Goal: Transaction & Acquisition: Purchase product/service

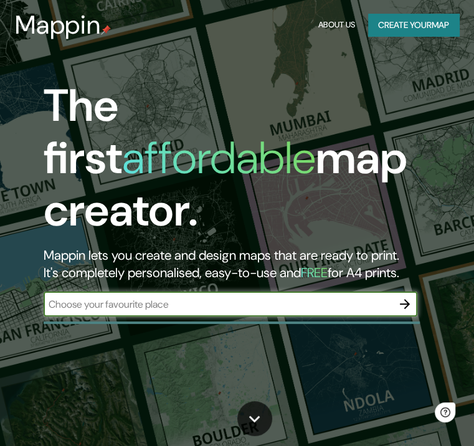
click at [404, 296] on icon "button" at bounding box center [404, 303] width 15 height 15
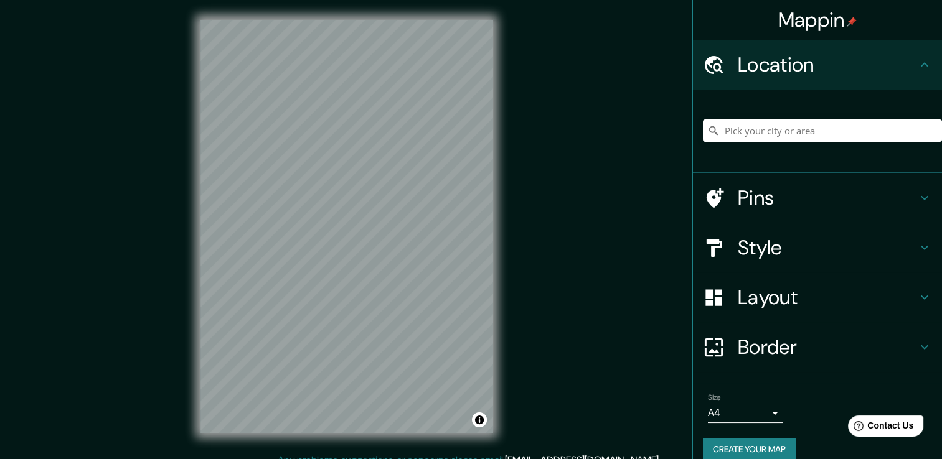
click at [482, 146] on div at bounding box center [822, 131] width 239 height 62
click at [482, 134] on input "Pick your city or area" at bounding box center [822, 130] width 239 height 22
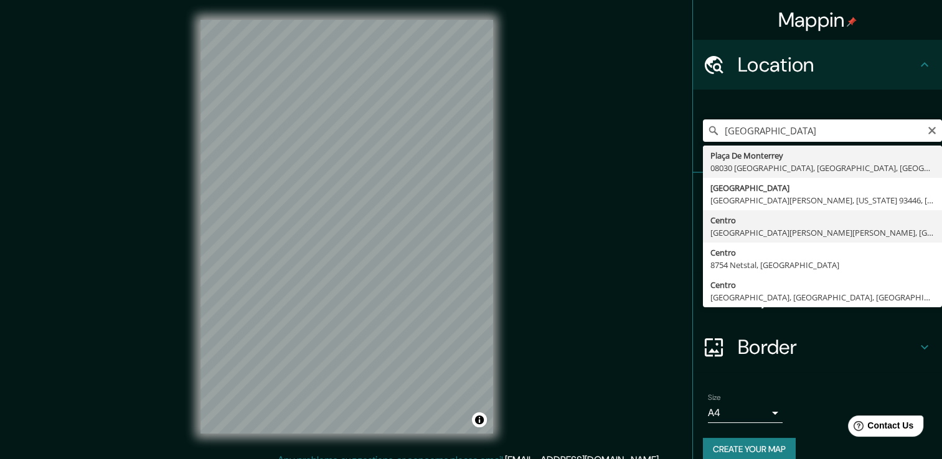
type input "[GEOGRAPHIC_DATA][PERSON_NAME][PERSON_NAME], [GEOGRAPHIC_DATA]"
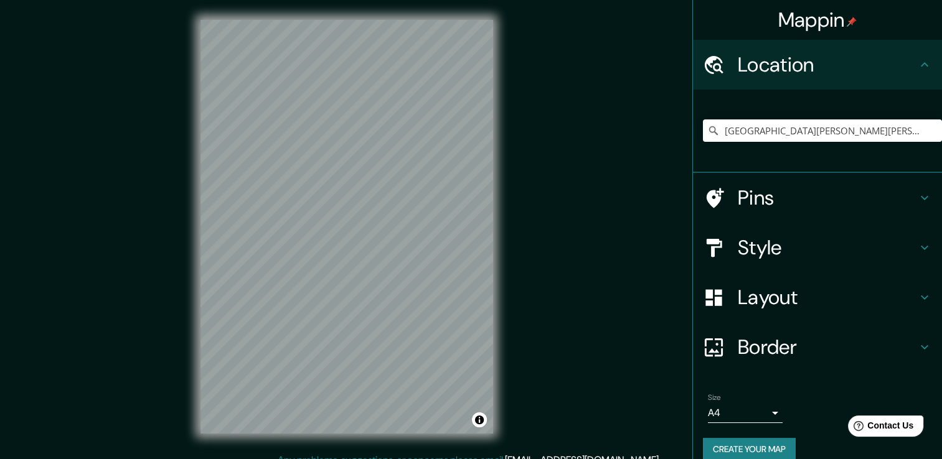
click at [482, 148] on div "© Mapbox © OpenStreetMap Improve this map" at bounding box center [347, 226] width 848 height 413
click at [482, 247] on h4 "Style" at bounding box center [826, 247] width 179 height 25
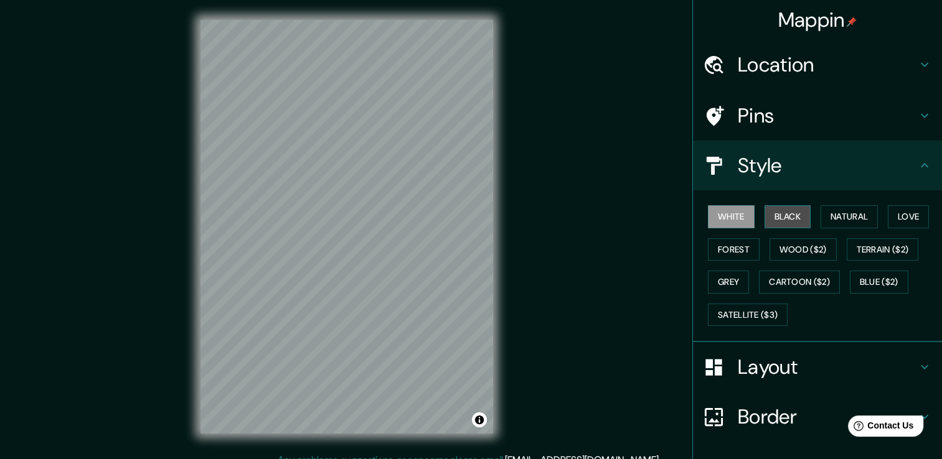
click at [482, 213] on button "Black" at bounding box center [787, 216] width 47 height 23
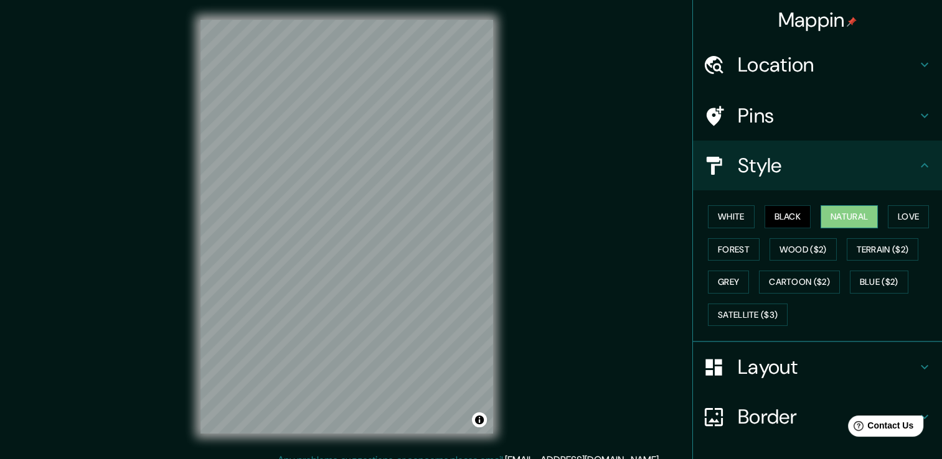
click at [482, 208] on button "Natural" at bounding box center [848, 216] width 57 height 23
click at [482, 217] on button "Love" at bounding box center [907, 216] width 41 height 23
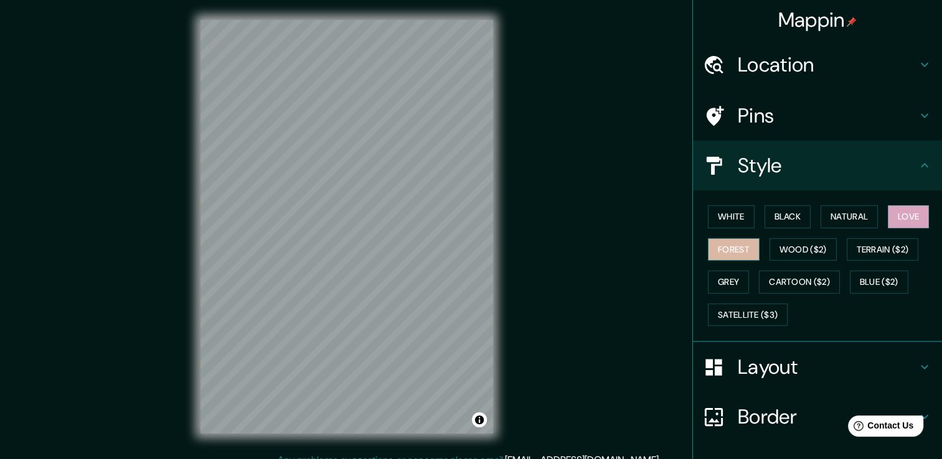
click at [482, 250] on button "Forest" at bounding box center [734, 249] width 52 height 23
click at [482, 241] on button "Wood ($2)" at bounding box center [802, 249] width 67 height 23
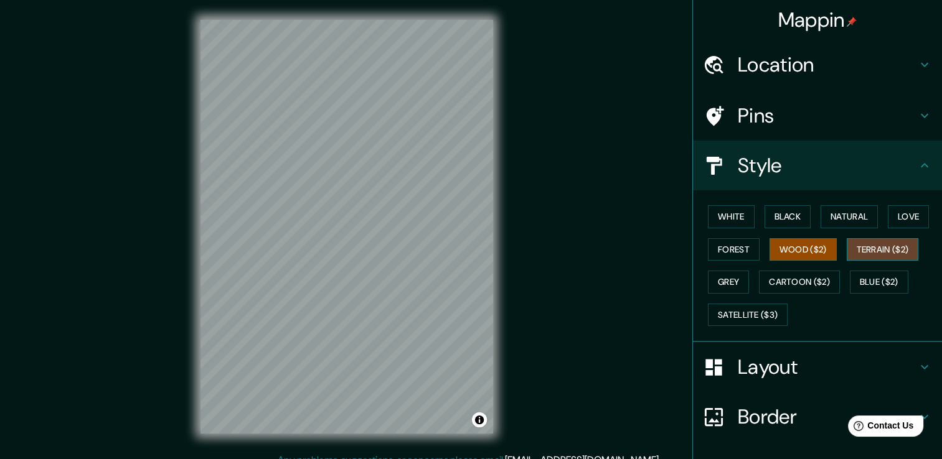
click at [482, 253] on button "Terrain ($2)" at bounding box center [882, 249] width 72 height 23
click at [482, 277] on button "Blue ($2)" at bounding box center [879, 282] width 59 height 23
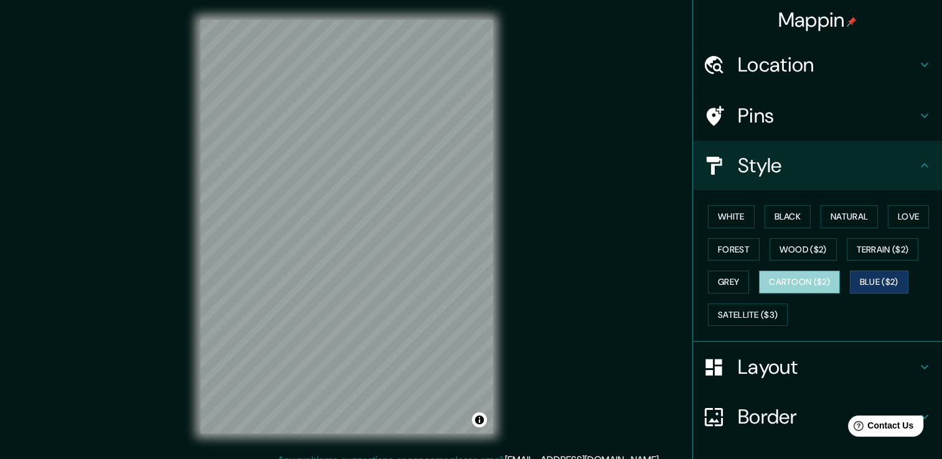
click at [482, 278] on button "Cartoon ($2)" at bounding box center [799, 282] width 81 height 23
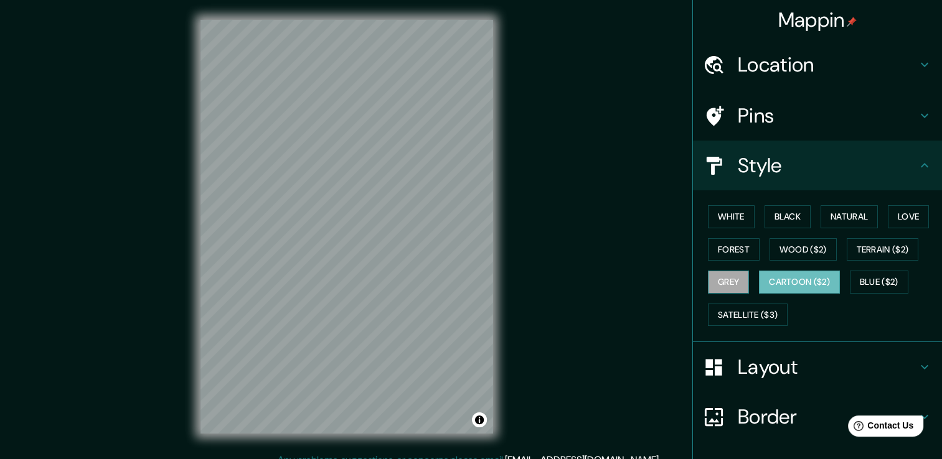
click at [482, 281] on button "Grey" at bounding box center [728, 282] width 41 height 23
click at [482, 333] on div "White Black Natural Love Forest Wood ($2) Terrain ($2) Grey Cartoon ($2) Blue (…" at bounding box center [817, 266] width 249 height 152
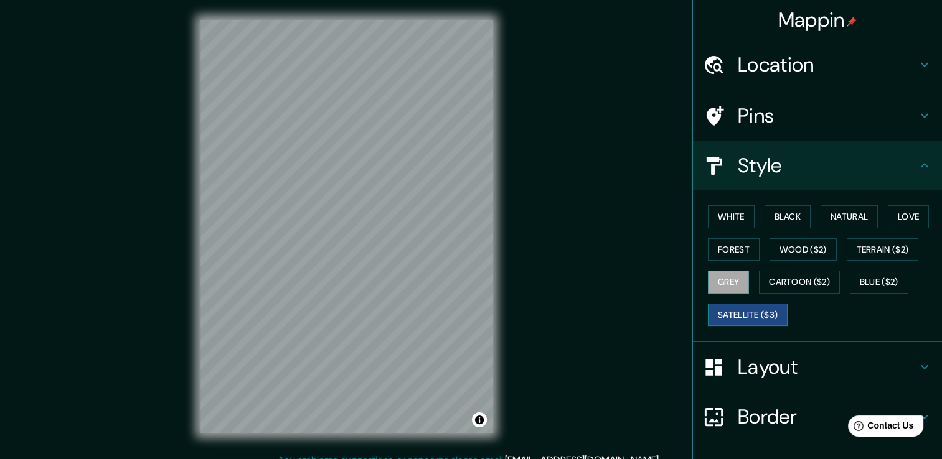
click at [482, 309] on button "Satellite ($3)" at bounding box center [748, 315] width 80 height 23
click at [482, 230] on div "White Black Natural Love Forest Wood ($2) Terrain ($2) Grey Cartoon ($2) Blue (…" at bounding box center [822, 265] width 239 height 131
click at [482, 212] on button "Natural" at bounding box center [848, 216] width 57 height 23
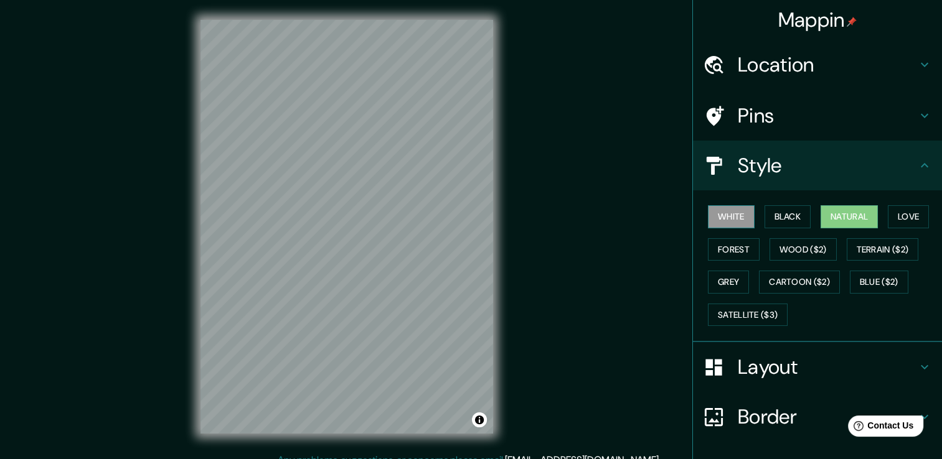
click at [482, 222] on button "White" at bounding box center [731, 216] width 47 height 23
click at [482, 210] on button "Black" at bounding box center [787, 216] width 47 height 23
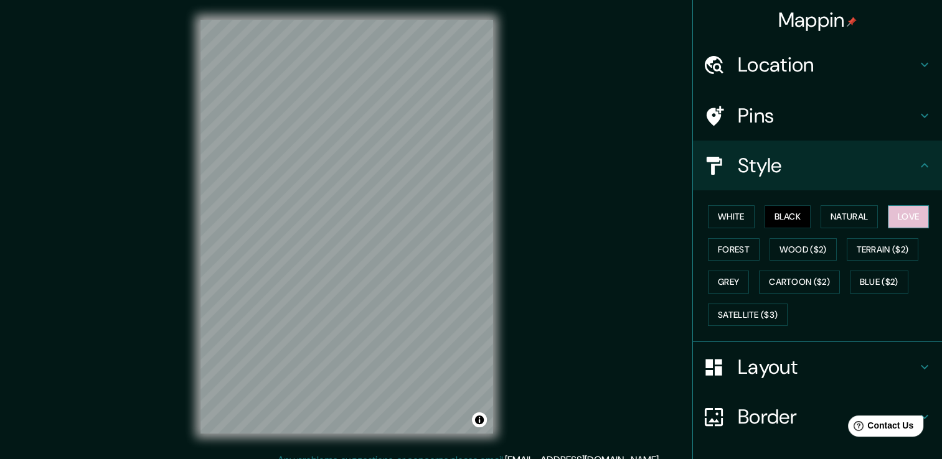
click at [482, 216] on button "Love" at bounding box center [907, 216] width 41 height 23
click at [482, 215] on button "White" at bounding box center [731, 216] width 47 height 23
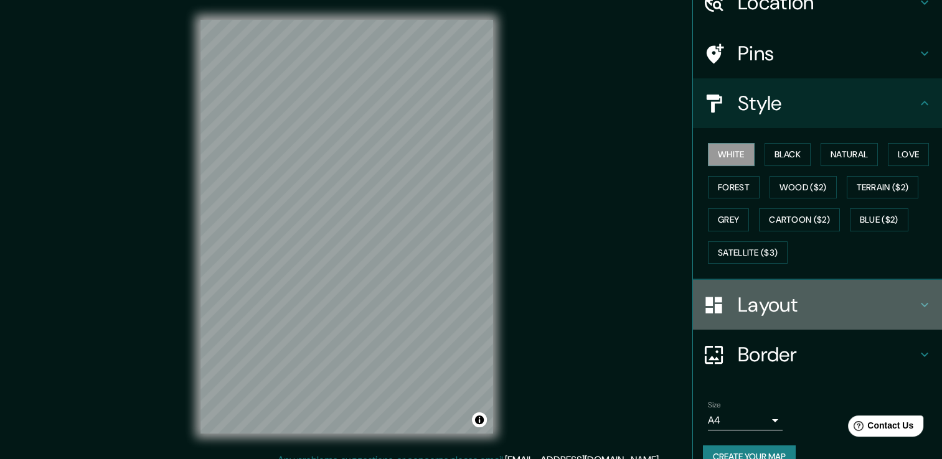
click at [482, 310] on h4 "Layout" at bounding box center [826, 305] width 179 height 25
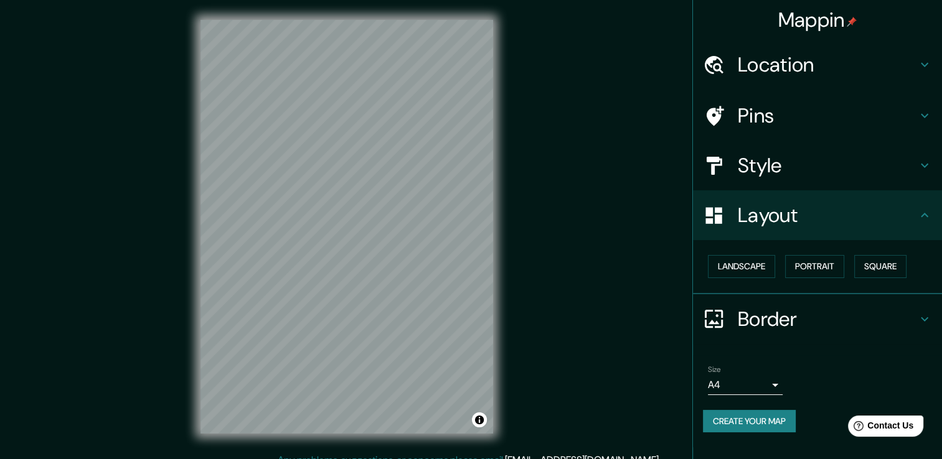
click at [482, 223] on h4 "Layout" at bounding box center [826, 215] width 179 height 25
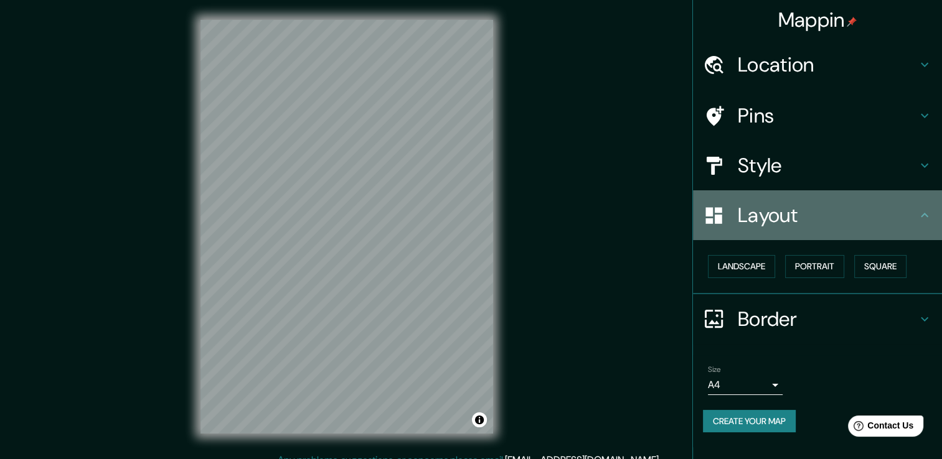
click at [482, 223] on h4 "Layout" at bounding box center [826, 215] width 179 height 25
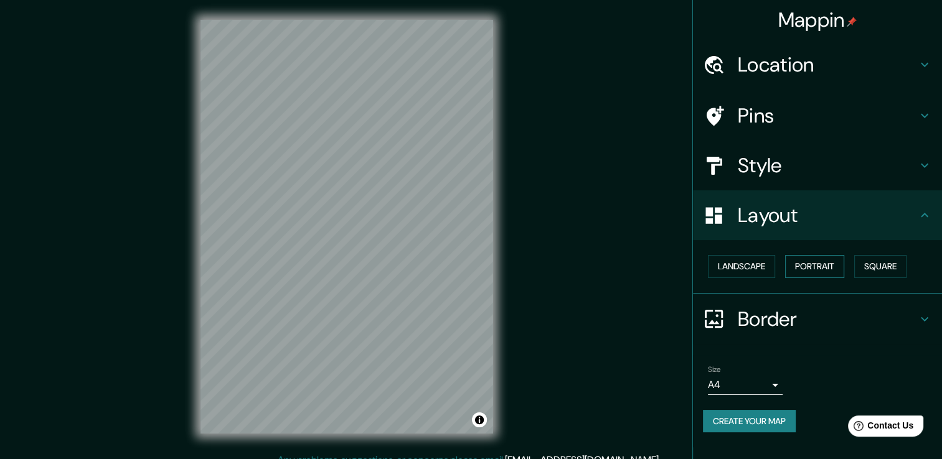
click at [482, 268] on button "Portrait" at bounding box center [814, 266] width 59 height 23
click at [482, 261] on button "Landscape" at bounding box center [741, 266] width 67 height 23
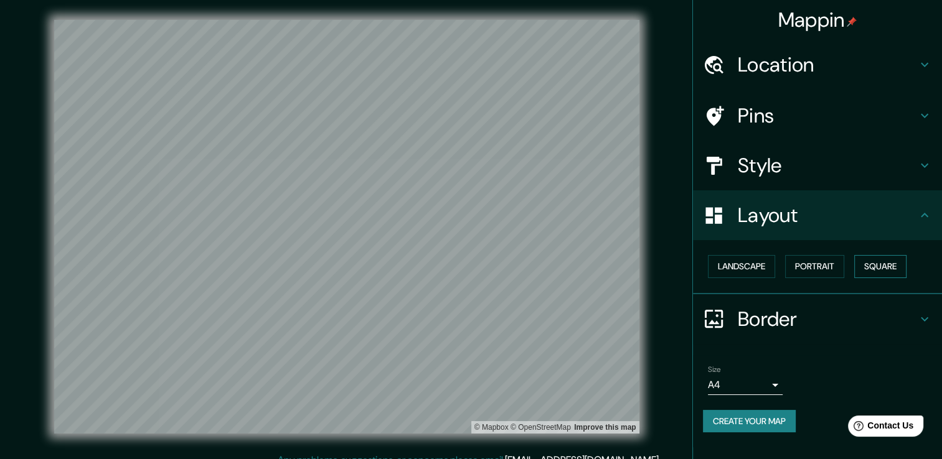
click at [482, 270] on button "Square" at bounding box center [880, 266] width 52 height 23
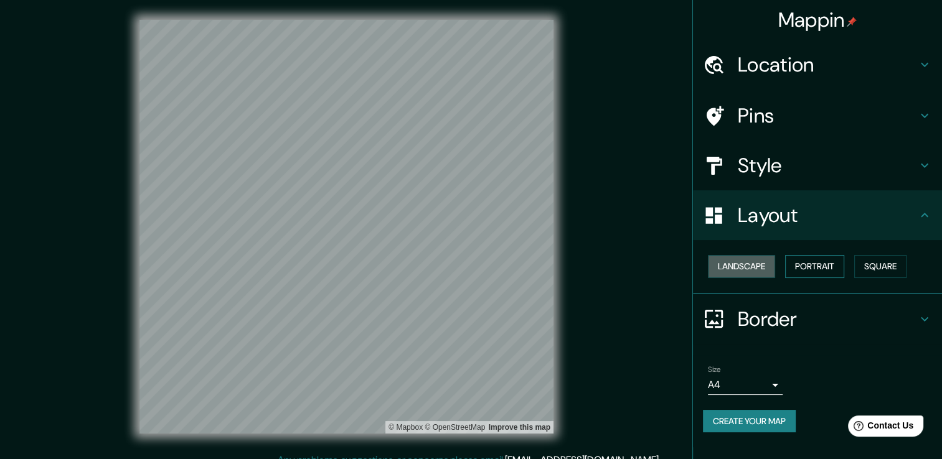
drag, startPoint x: 754, startPoint y: 265, endPoint x: 801, endPoint y: 260, distance: 47.0
click at [482, 263] on button "Landscape" at bounding box center [741, 266] width 67 height 23
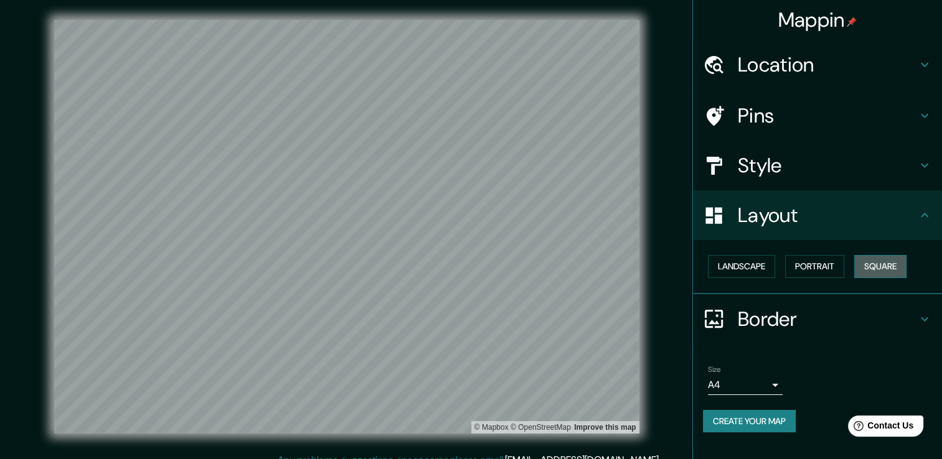
click at [482, 273] on button "Square" at bounding box center [880, 266] width 52 height 23
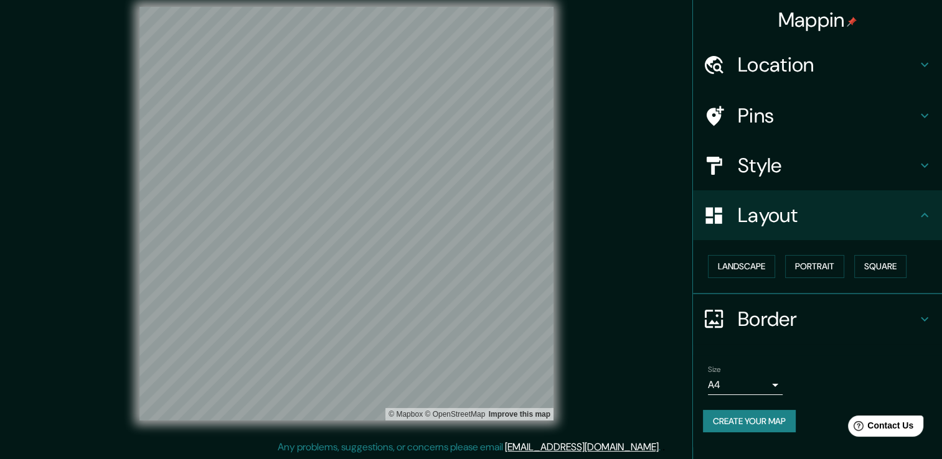
scroll to position [14, 0]
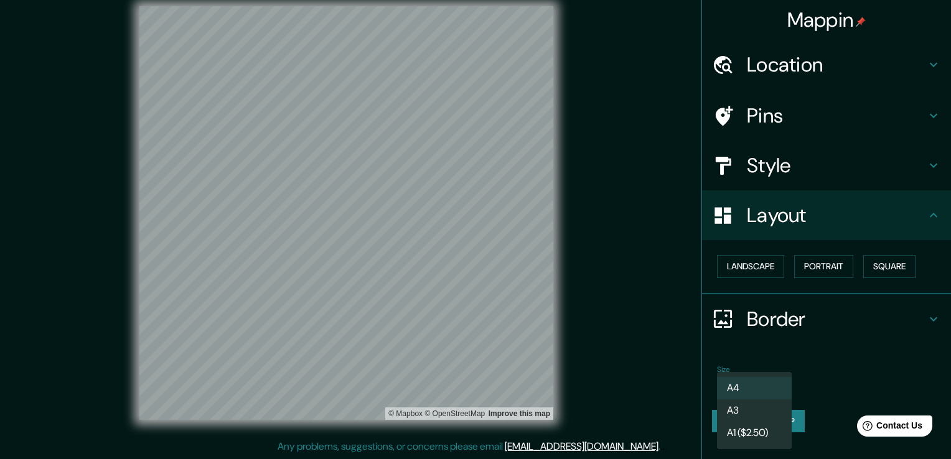
click at [482, 375] on body "Mappin Location [GEOGRAPHIC_DATA][PERSON_NAME], [GEOGRAPHIC_DATA][PERSON_NAME],…" at bounding box center [475, 215] width 951 height 459
click at [482, 349] on div at bounding box center [475, 229] width 951 height 459
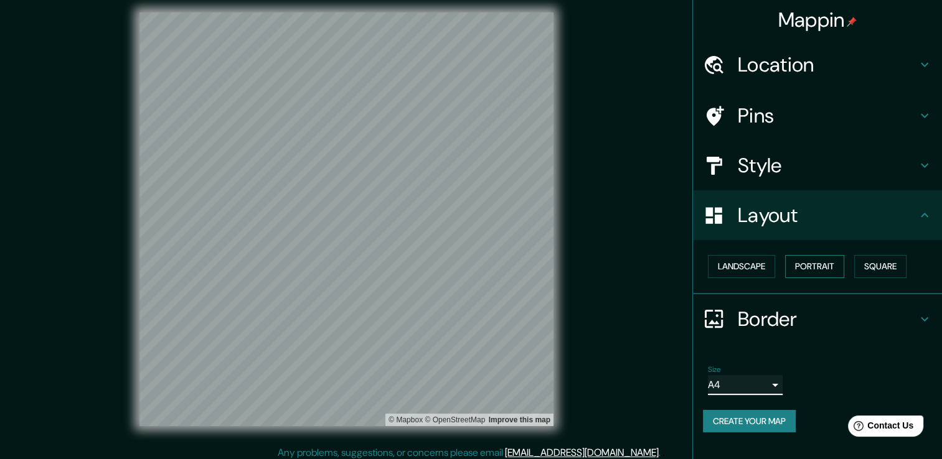
scroll to position [0, 0]
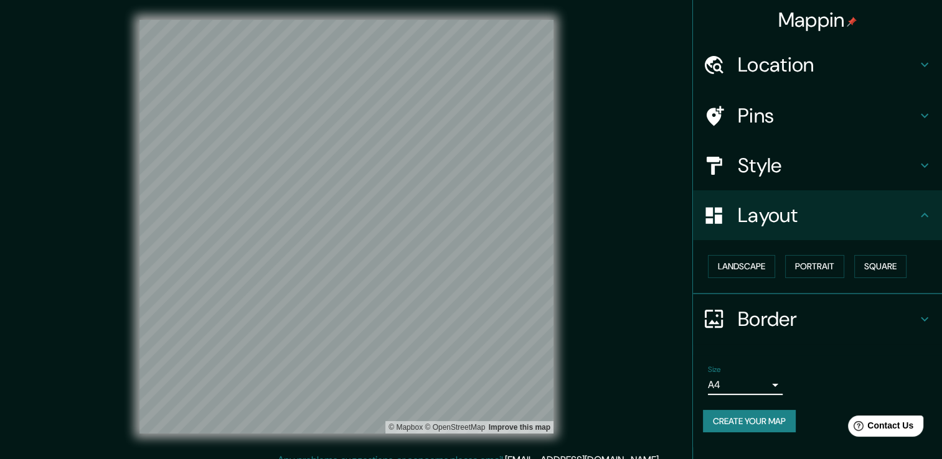
click at [482, 105] on h4 "Pins" at bounding box center [826, 115] width 179 height 25
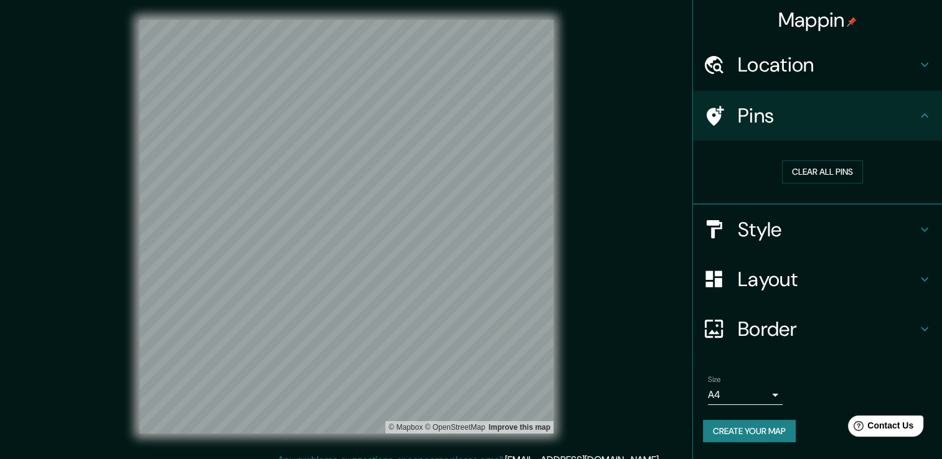
click at [482, 105] on h4 "Pins" at bounding box center [826, 115] width 179 height 25
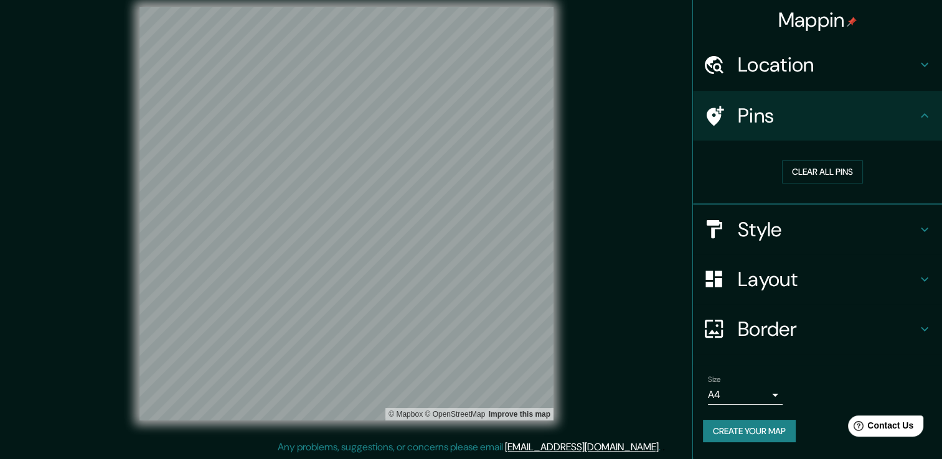
scroll to position [14, 0]
click at [482, 433] on button "Create your map" at bounding box center [749, 431] width 93 height 23
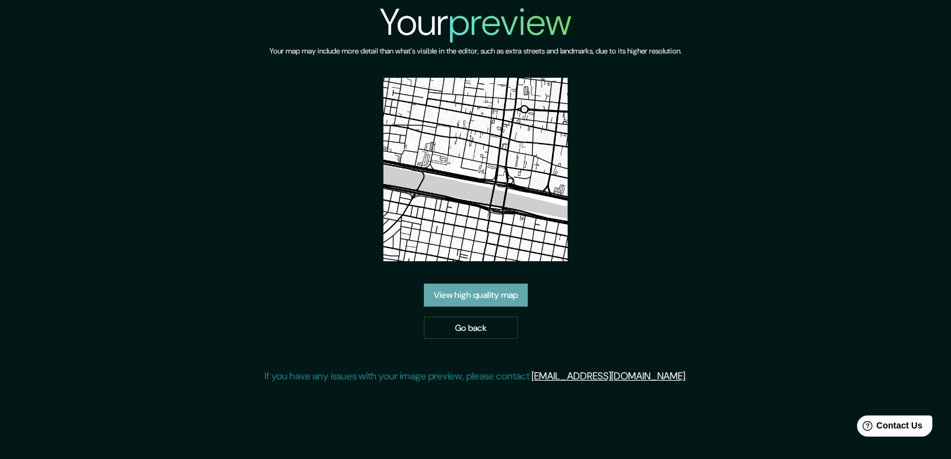
click at [495, 284] on link "View high quality map" at bounding box center [476, 295] width 104 height 23
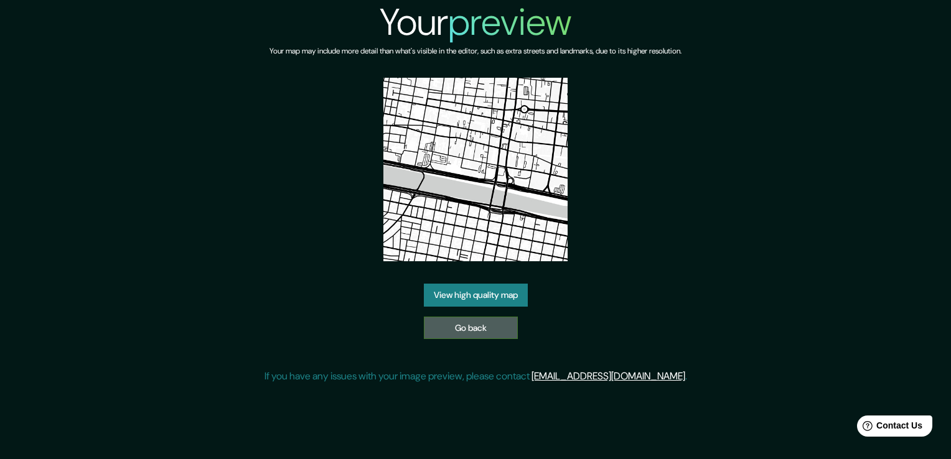
click at [480, 335] on link "Go back" at bounding box center [471, 328] width 94 height 23
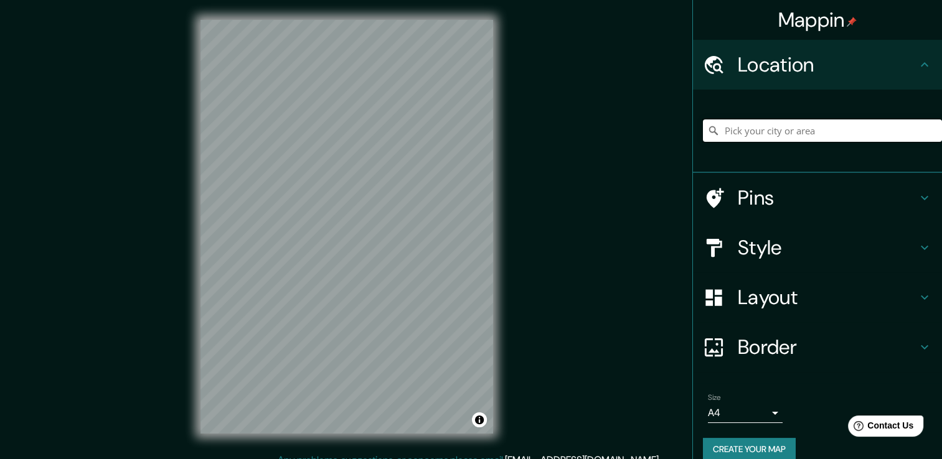
click at [794, 124] on input "Pick your city or area" at bounding box center [822, 130] width 239 height 22
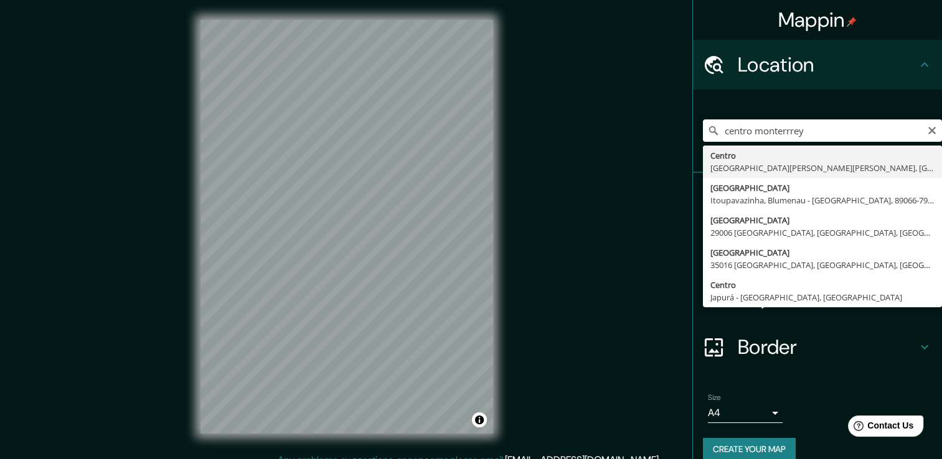
type input "[GEOGRAPHIC_DATA][PERSON_NAME][PERSON_NAME], [GEOGRAPHIC_DATA]"
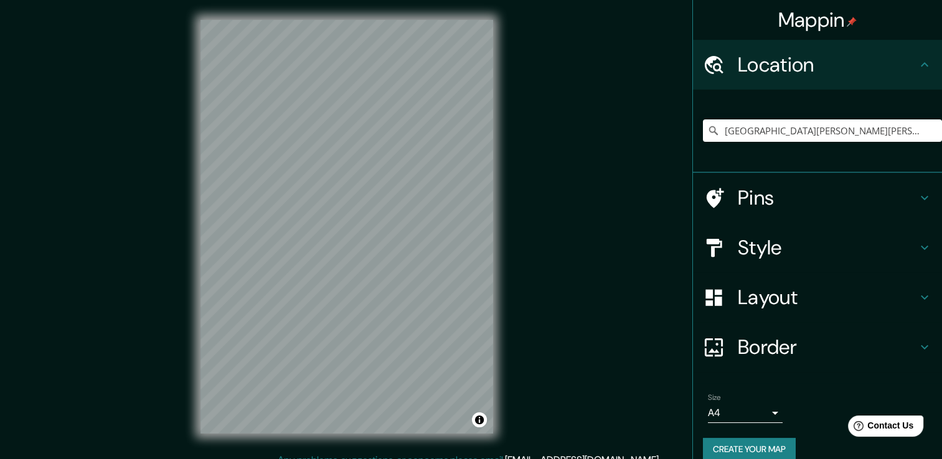
click at [526, 175] on div "Mappin Location Centro, 67140 Guadalupe, Nuevo León, México Pins Style Layout B…" at bounding box center [471, 236] width 942 height 473
click at [545, 200] on div "Mappin Location Centro, 67140 Guadalupe, Nuevo León, México Pins Style Layout B…" at bounding box center [471, 236] width 942 height 473
click at [789, 294] on h4 "Layout" at bounding box center [826, 297] width 179 height 25
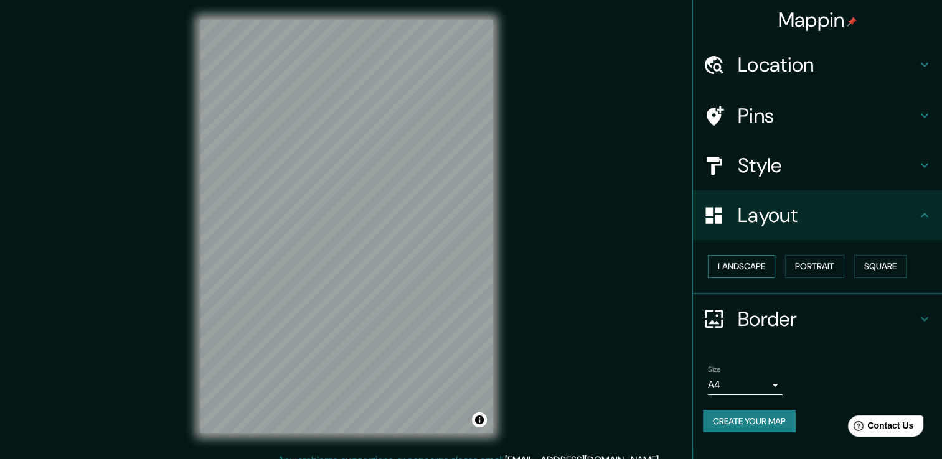
click at [749, 263] on button "Landscape" at bounding box center [741, 266] width 67 height 23
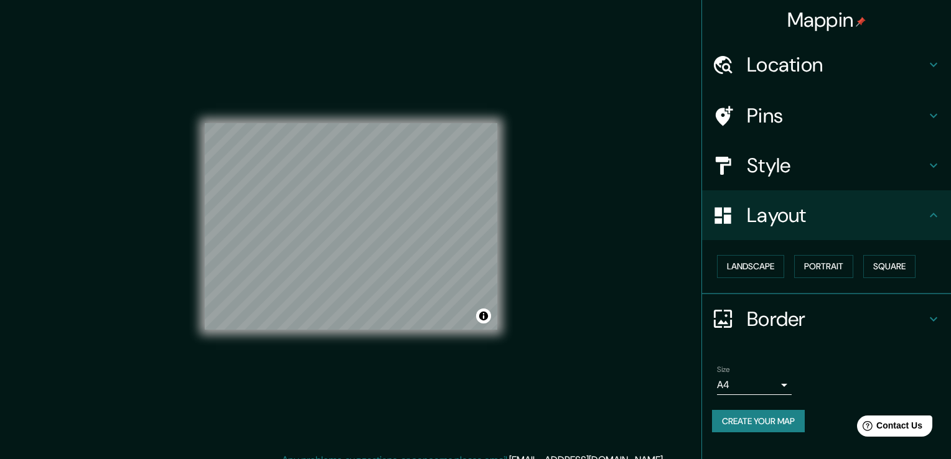
click at [767, 385] on body "Mappin Location Centro, 67140 Guadalupe, Nuevo León, México Pins Style Layout L…" at bounding box center [475, 229] width 951 height 459
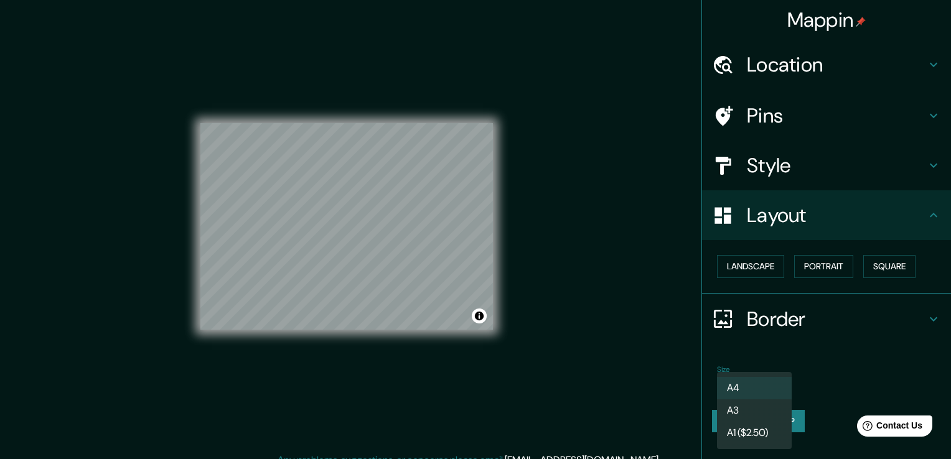
click at [754, 409] on li "A3" at bounding box center [754, 411] width 75 height 22
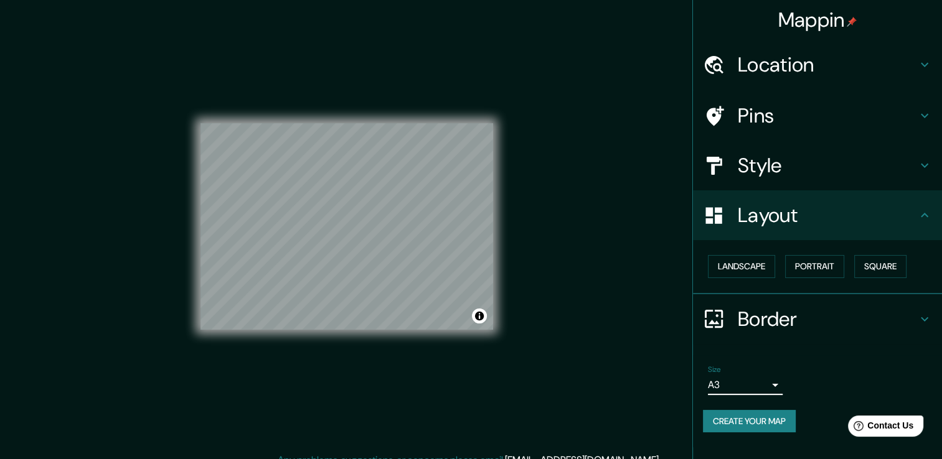
click at [762, 380] on body "Mappin Location Centro, 67140 Guadalupe, Nuevo León, México Pins Style Layout L…" at bounding box center [471, 229] width 942 height 459
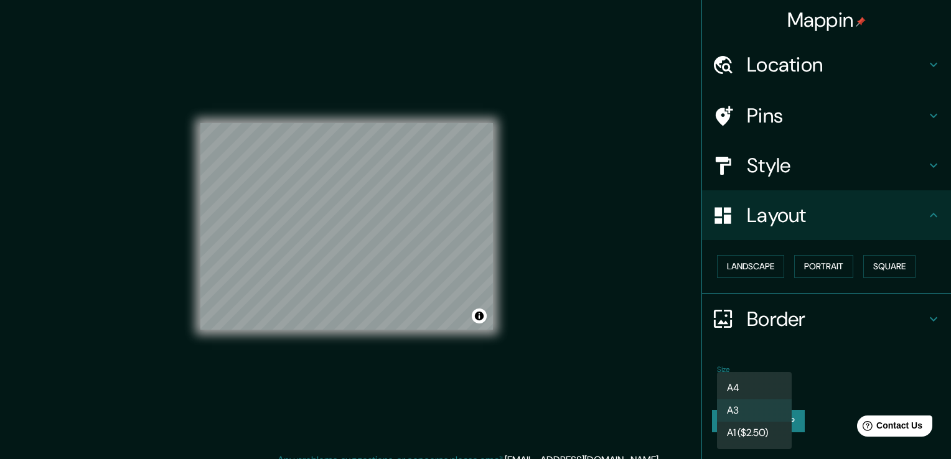
click at [758, 385] on li "A4" at bounding box center [754, 388] width 75 height 22
type input "single"
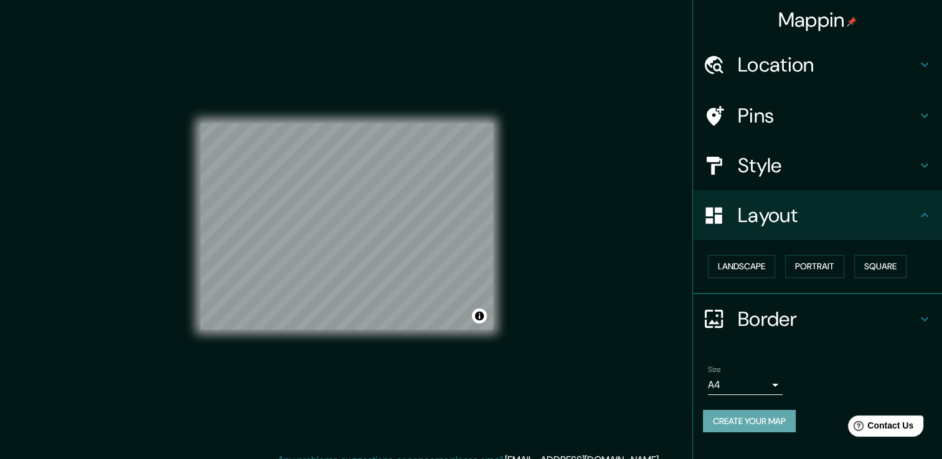
click at [762, 422] on button "Create your map" at bounding box center [749, 421] width 93 height 23
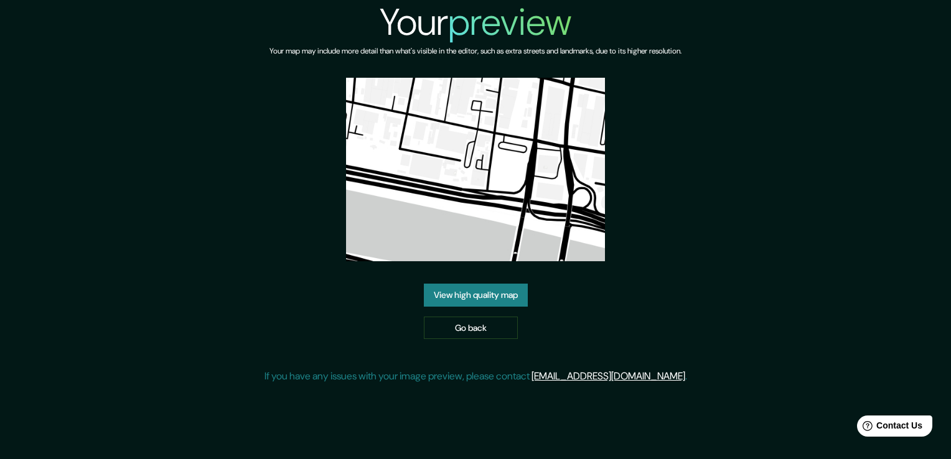
drag, startPoint x: 493, startPoint y: 162, endPoint x: 471, endPoint y: 280, distance: 120.4
click at [471, 278] on div "Your preview Your map may include more detail than what's visible in the editor…" at bounding box center [476, 197] width 423 height 394
click at [473, 304] on link "View high quality map" at bounding box center [476, 295] width 104 height 23
